Goal: Find specific page/section: Find specific page/section

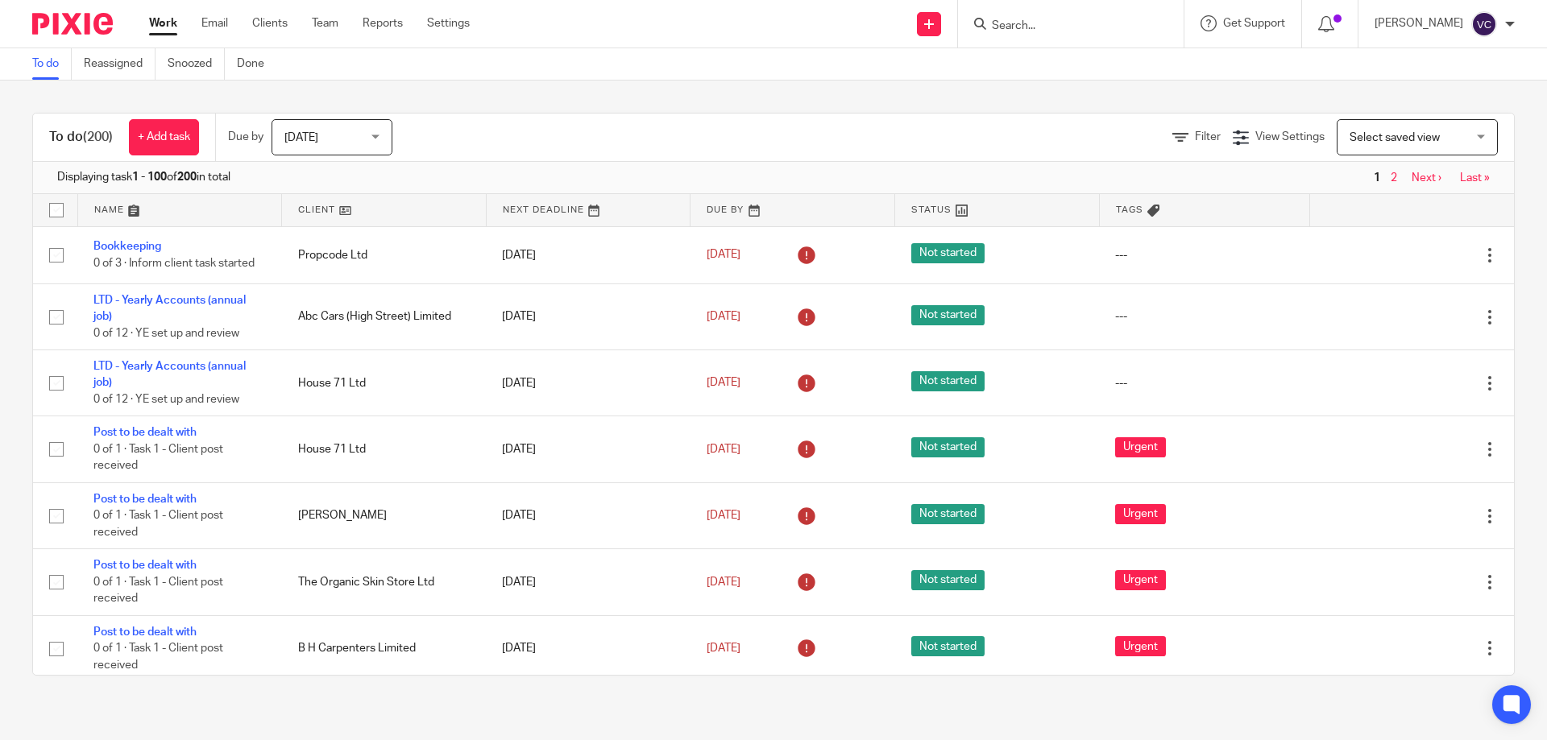
click at [1097, 23] on input "Search" at bounding box center [1062, 26] width 145 height 14
click at [1036, 23] on input "Search" at bounding box center [1062, 26] width 145 height 14
type input "k"
type input "f"
click at [1116, 22] on input "Search" at bounding box center [1062, 26] width 145 height 14
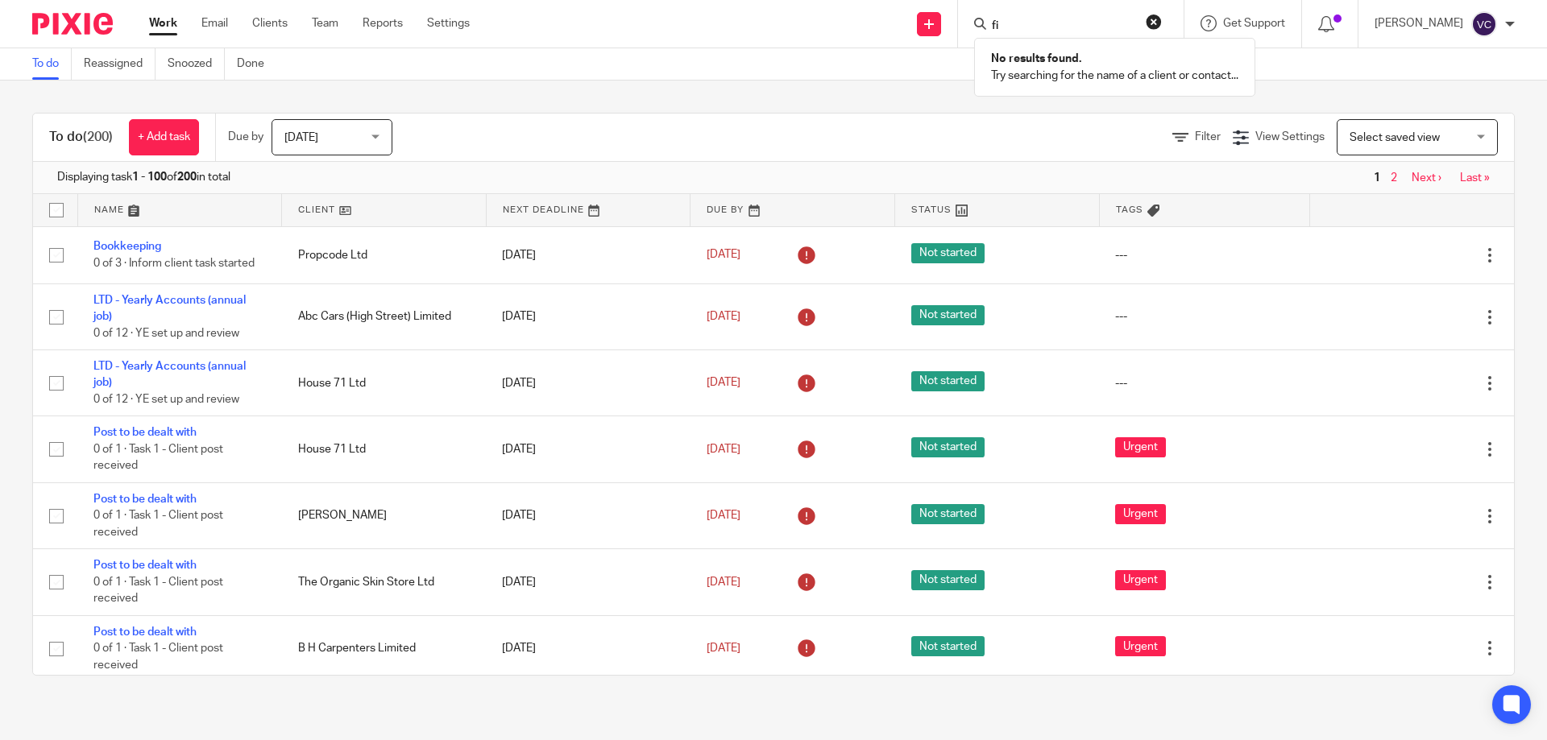
type input "f"
click at [1008, 30] on input "Search" at bounding box center [1062, 26] width 145 height 14
type input "chas"
click button "submit" at bounding box center [0, 0] width 0 height 0
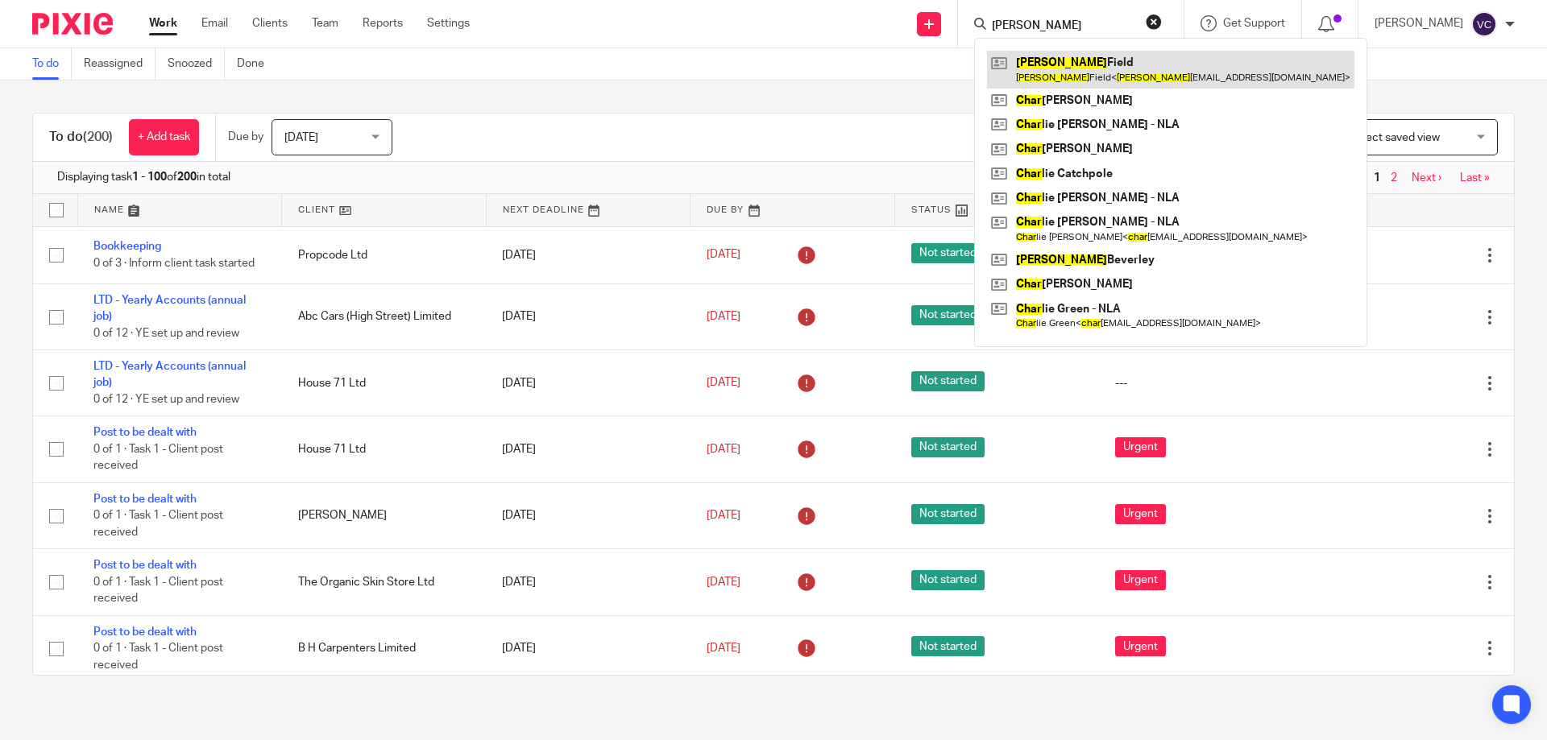
click at [1149, 58] on link at bounding box center [1170, 69] width 367 height 37
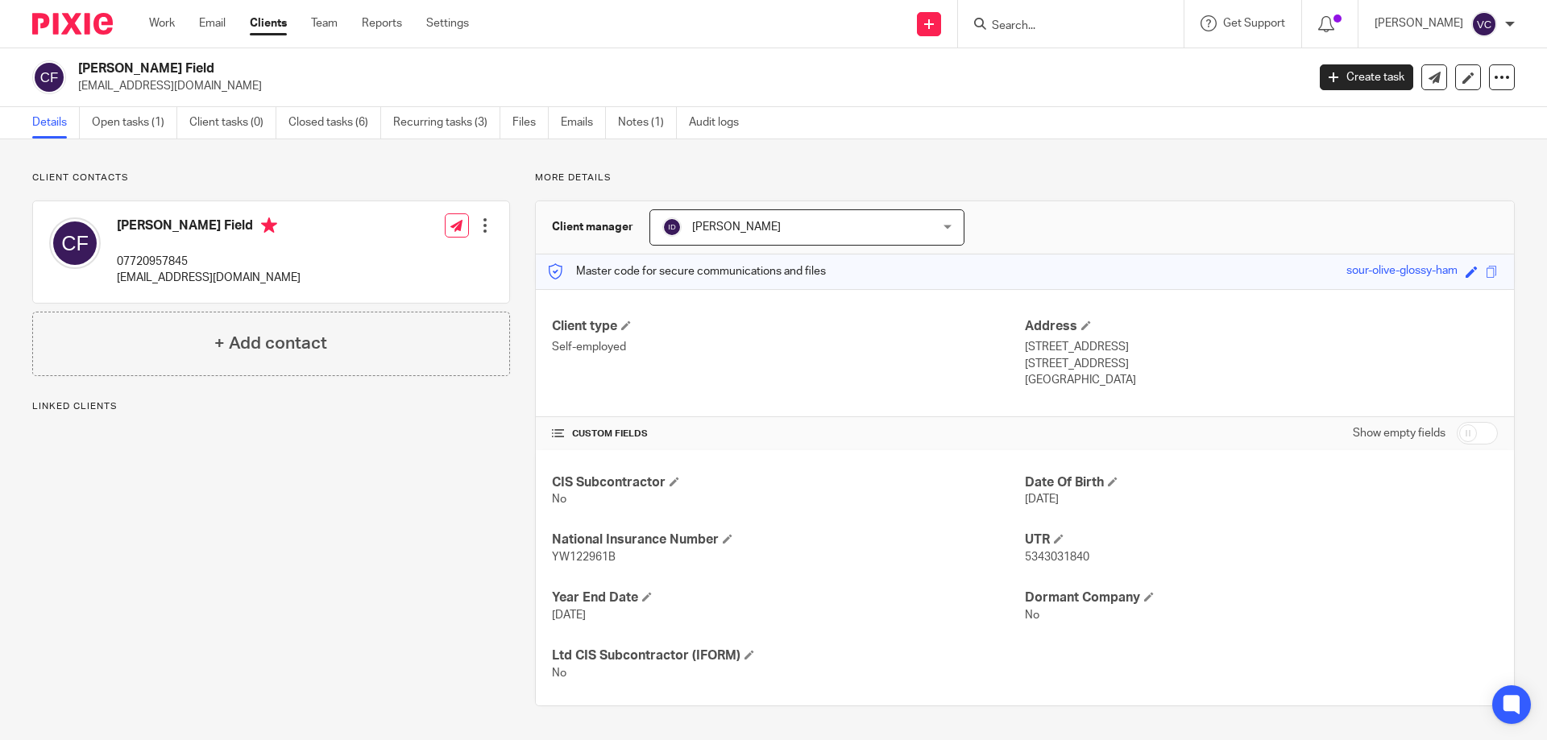
click at [511, 272] on div "More details Client manager [PERSON_NAME] [PERSON_NAME] [PERSON_NAME] [PERSON_N…" at bounding box center [1012, 439] width 1004 height 535
click at [516, 242] on div "More details Client manager [PERSON_NAME] [PERSON_NAME] [PERSON_NAME] [PERSON_N…" at bounding box center [1012, 439] width 1004 height 535
click at [1042, 187] on div "More details Client manager [PERSON_NAME] [PERSON_NAME] [PERSON_NAME] [PERSON_N…" at bounding box center [1012, 439] width 1004 height 535
click at [161, 37] on div "Work Email Clients Team Reports Settings Work Email Clients Team Reports Settin…" at bounding box center [313, 24] width 360 height 48
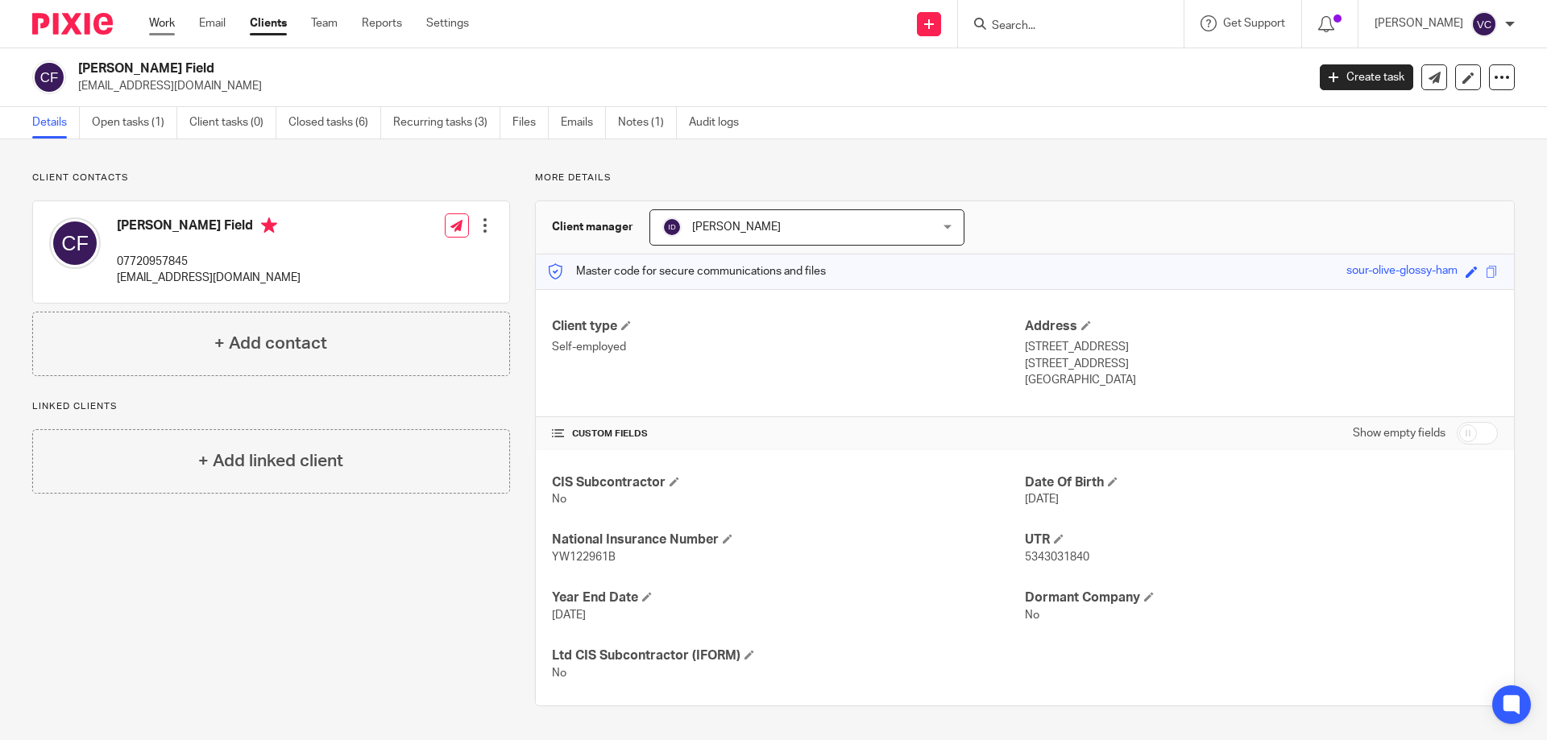
click at [167, 28] on link "Work" at bounding box center [162, 23] width 26 height 16
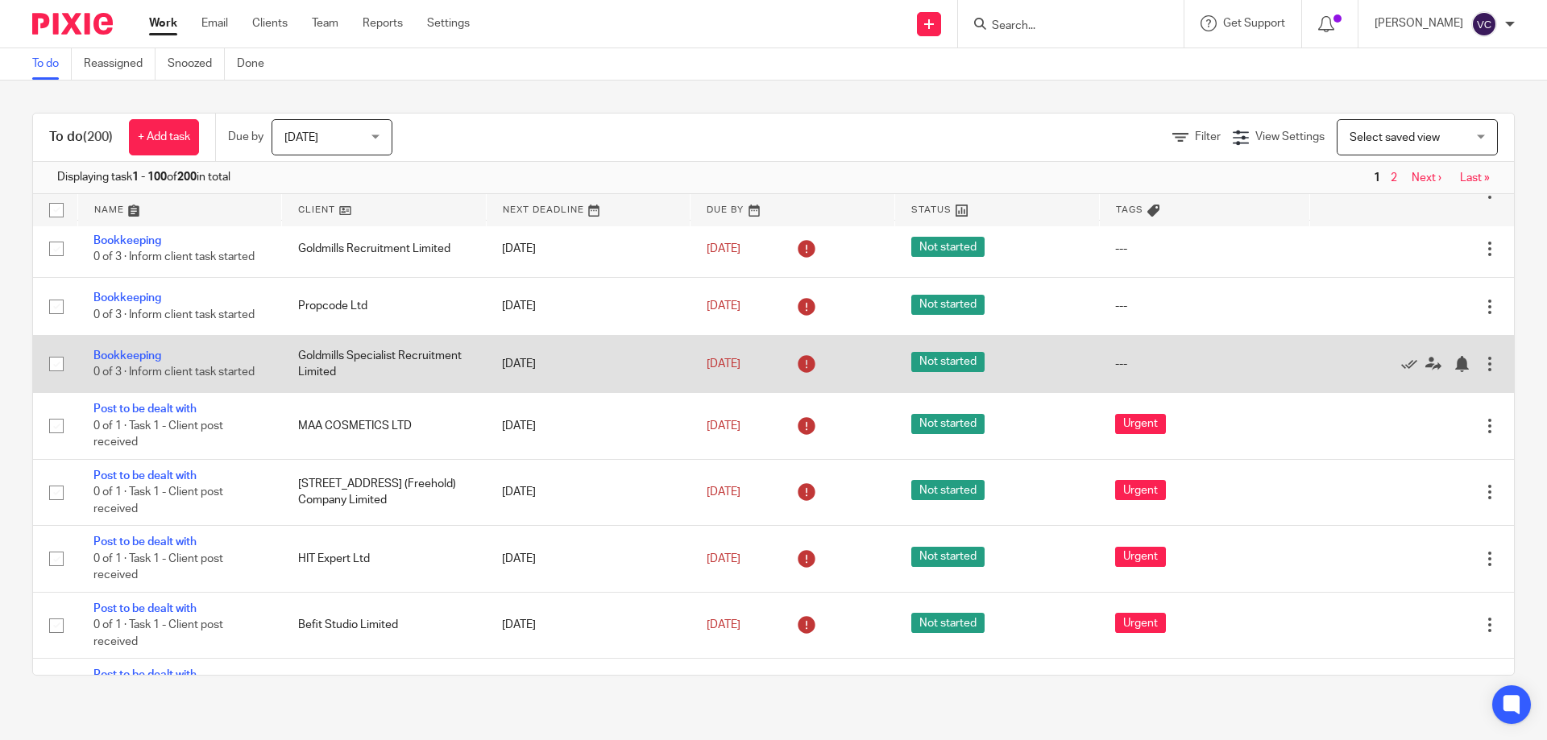
scroll to position [3705, 0]
